Goal: Information Seeking & Learning: Learn about a topic

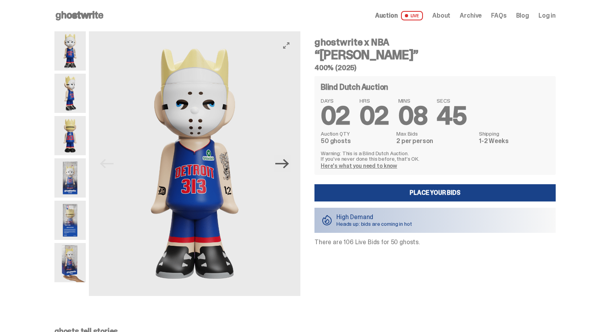
click at [289, 169] on icon "Next" at bounding box center [282, 164] width 14 height 14
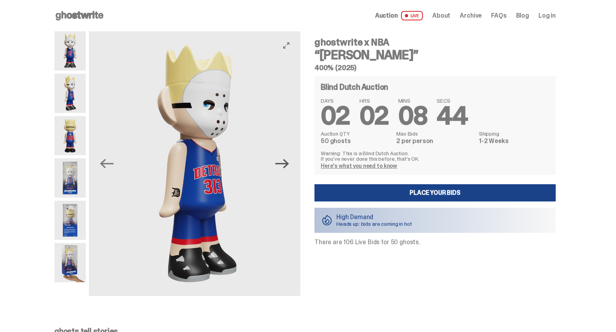
click at [289, 169] on icon "Next" at bounding box center [282, 164] width 14 height 14
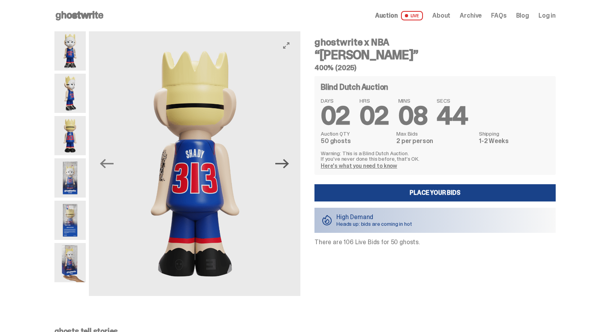
click at [289, 169] on icon "Next" at bounding box center [282, 164] width 14 height 14
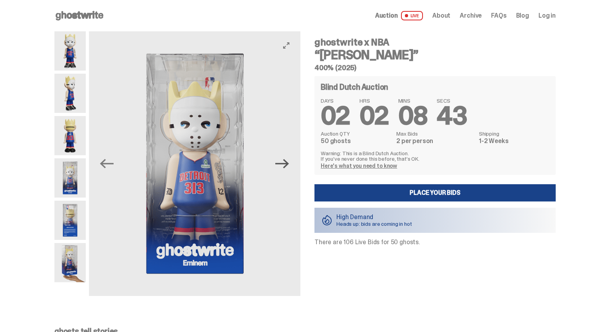
click at [289, 169] on icon "Next" at bounding box center [282, 164] width 14 height 14
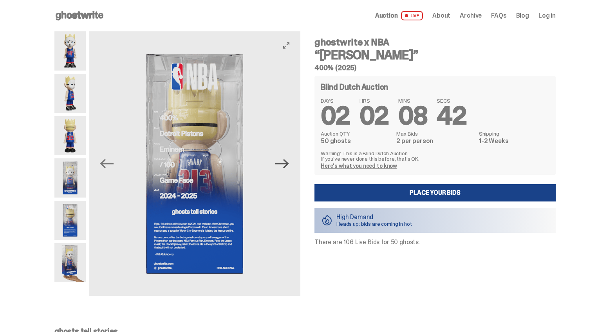
click at [289, 169] on icon "Next" at bounding box center [282, 164] width 14 height 14
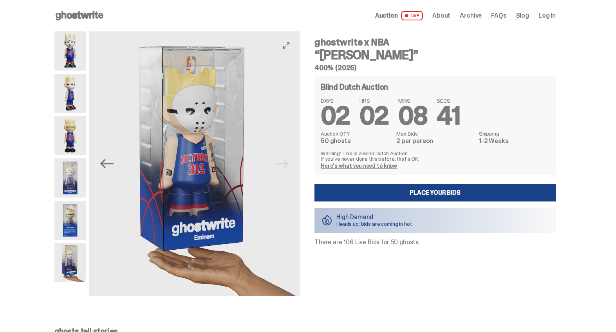
click at [289, 169] on img at bounding box center [194, 163] width 211 height 264
